Goal: Find specific page/section: Find specific page/section

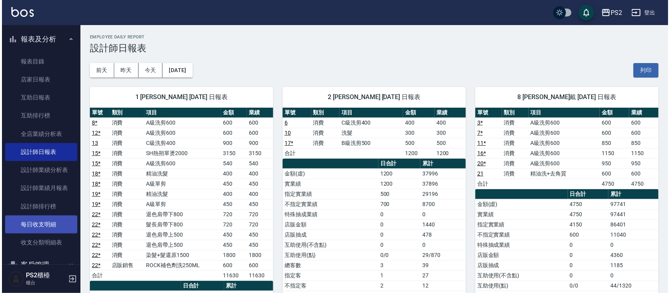
scroll to position [120, 0]
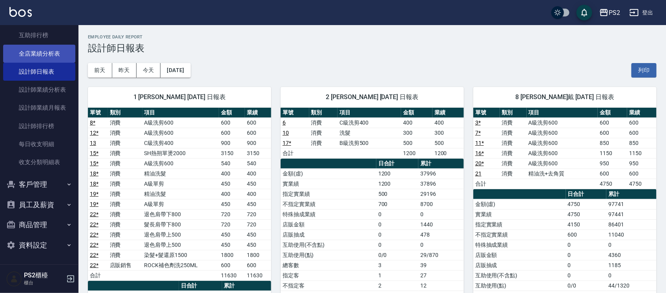
click at [50, 51] on link "全店業績分析表" at bounding box center [39, 54] width 72 height 18
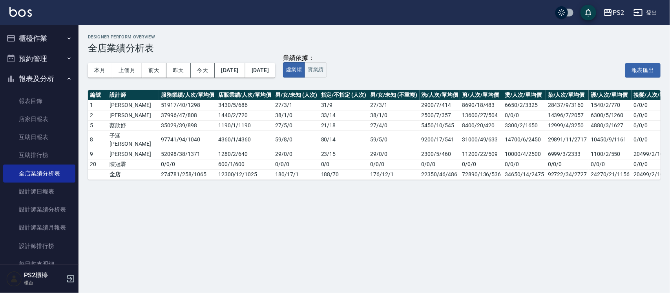
click at [52, 40] on button "櫃檯作業" at bounding box center [39, 38] width 72 height 20
click at [46, 40] on button "櫃檯作業" at bounding box center [39, 38] width 72 height 20
click at [50, 41] on button "櫃檯作業" at bounding box center [39, 38] width 72 height 20
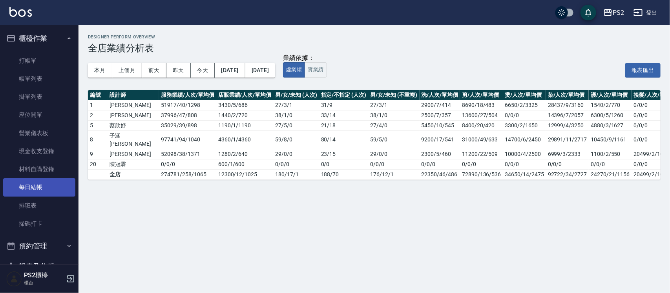
click at [38, 191] on link "每日結帳" at bounding box center [39, 188] width 72 height 18
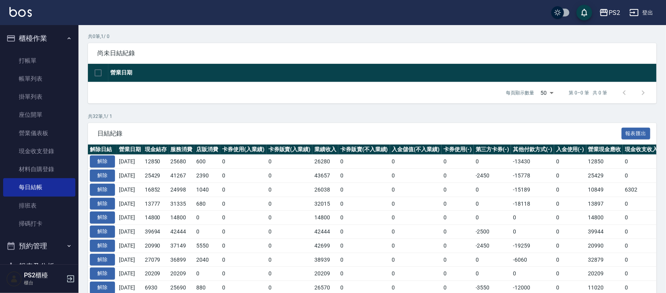
scroll to position [98, 0]
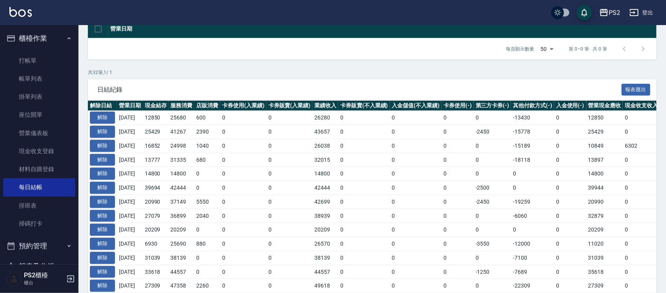
click at [517, 120] on td "-13430" at bounding box center [532, 118] width 43 height 14
